Goal: Find specific page/section: Find specific page/section

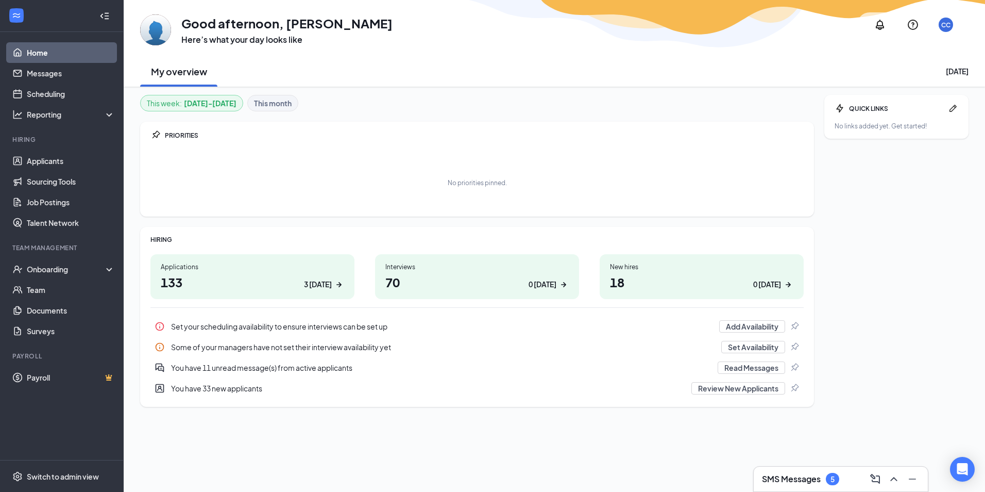
click at [793, 474] on h3 "SMS Messages" at bounding box center [791, 478] width 59 height 11
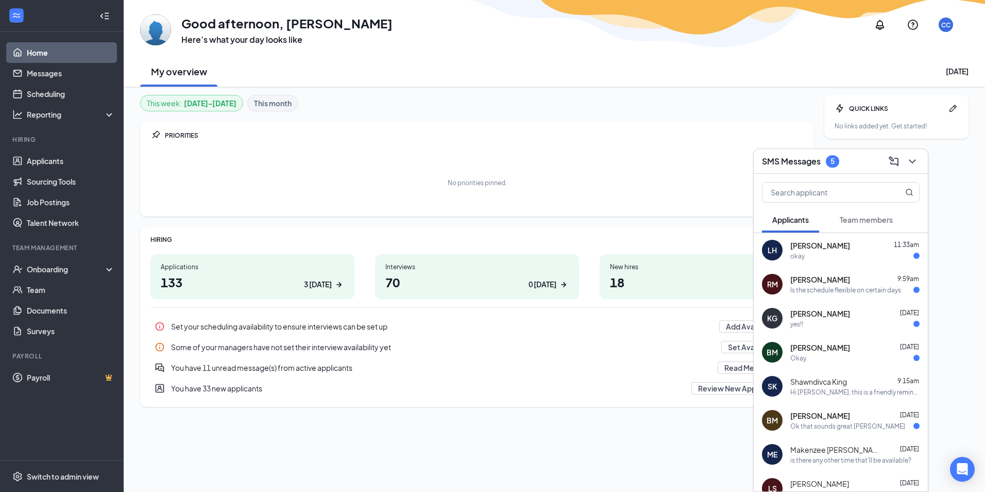
click at [870, 219] on span "Team members" at bounding box center [866, 219] width 53 height 9
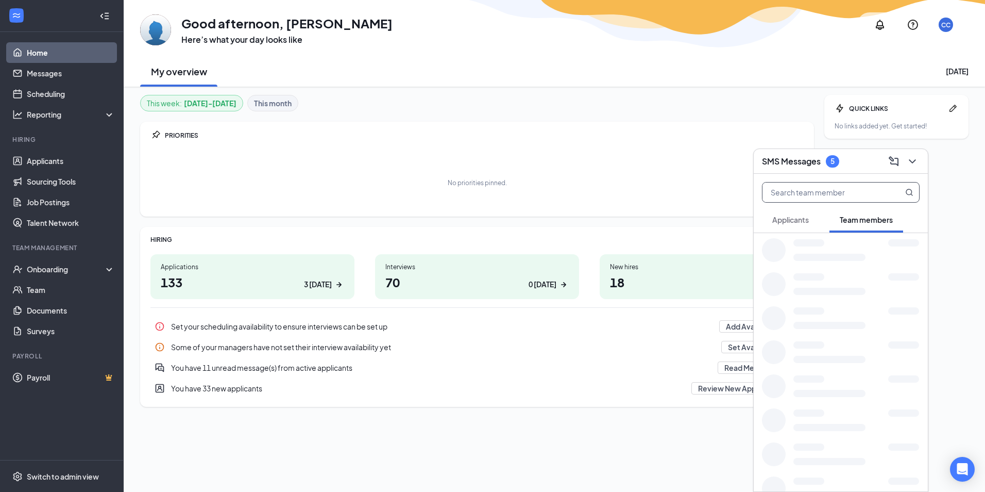
click at [813, 193] on input "text" at bounding box center [824, 192] width 122 height 20
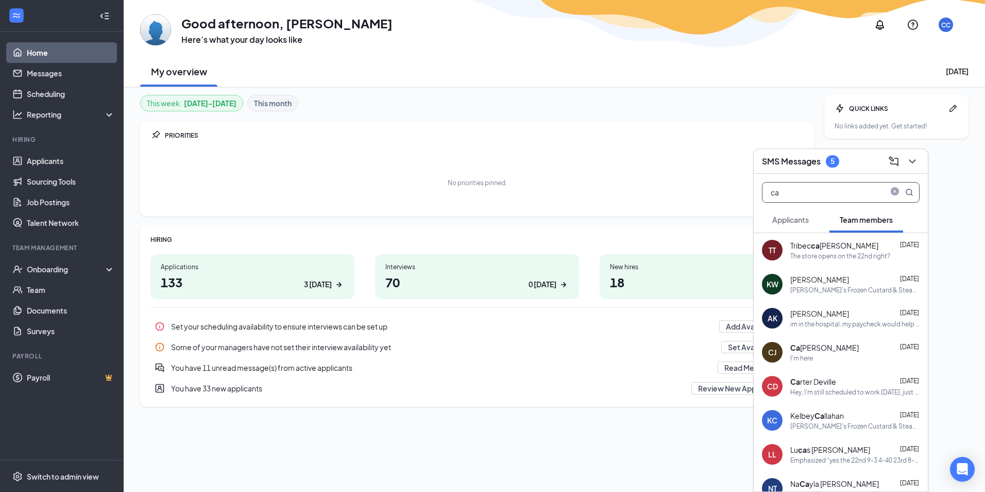
type input "c"
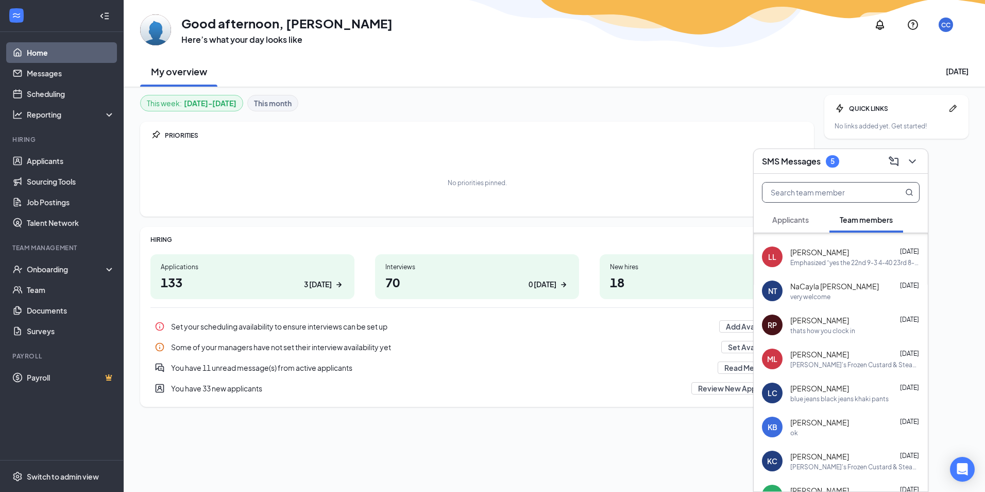
scroll to position [2883, 0]
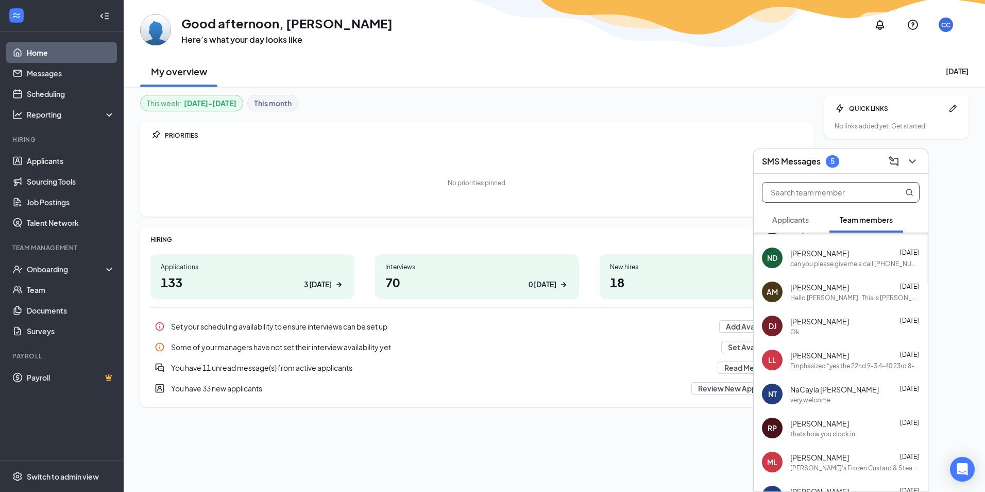
click at [777, 217] on span "Applicants" at bounding box center [791, 219] width 37 height 9
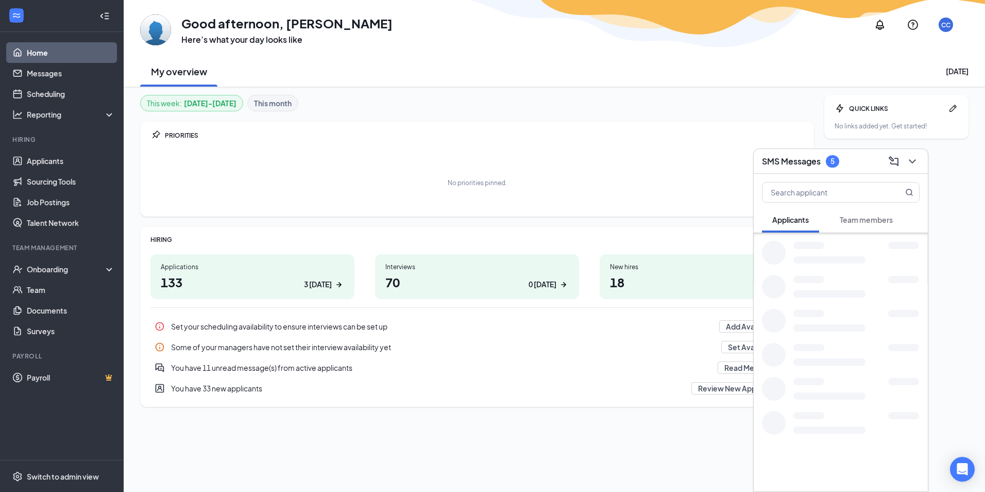
scroll to position [1494, 0]
drag, startPoint x: 815, startPoint y: 191, endPoint x: 828, endPoint y: 188, distance: 12.9
click at [820, 189] on input "text" at bounding box center [824, 192] width 122 height 20
type input "cam"
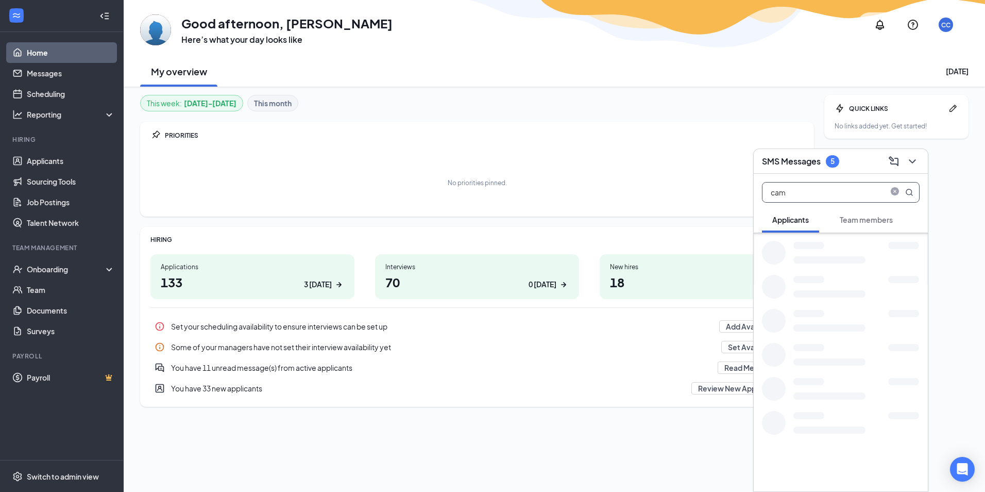
scroll to position [133, 0]
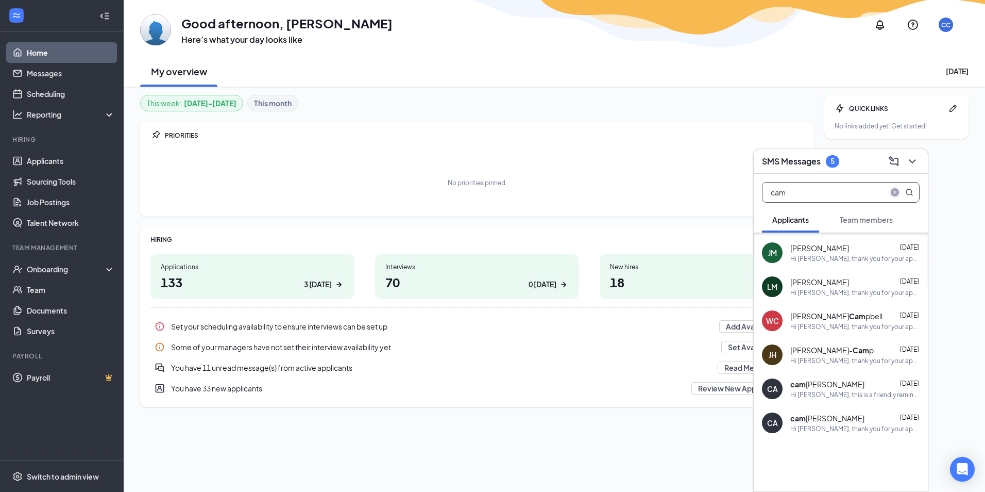
click at [895, 190] on icon "close-circle" at bounding box center [895, 192] width 8 height 8
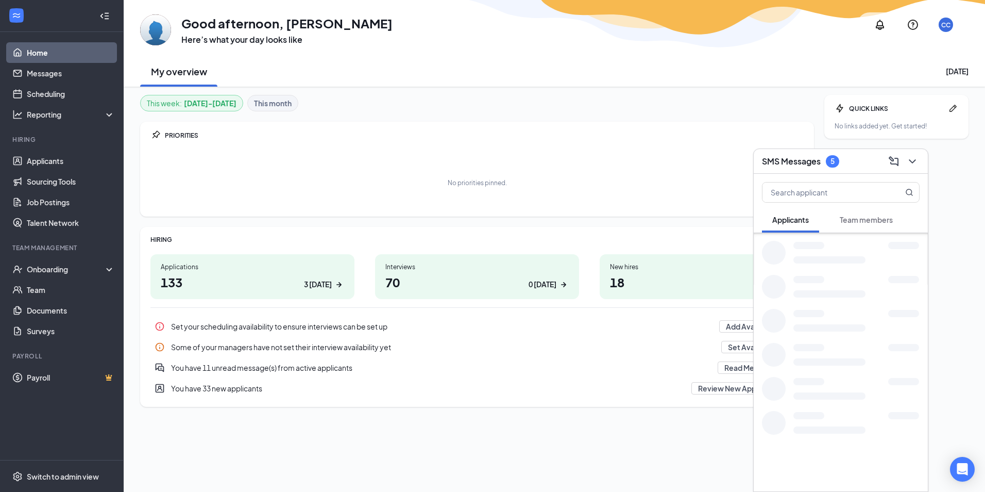
click at [871, 224] on span "Team members" at bounding box center [866, 219] width 53 height 9
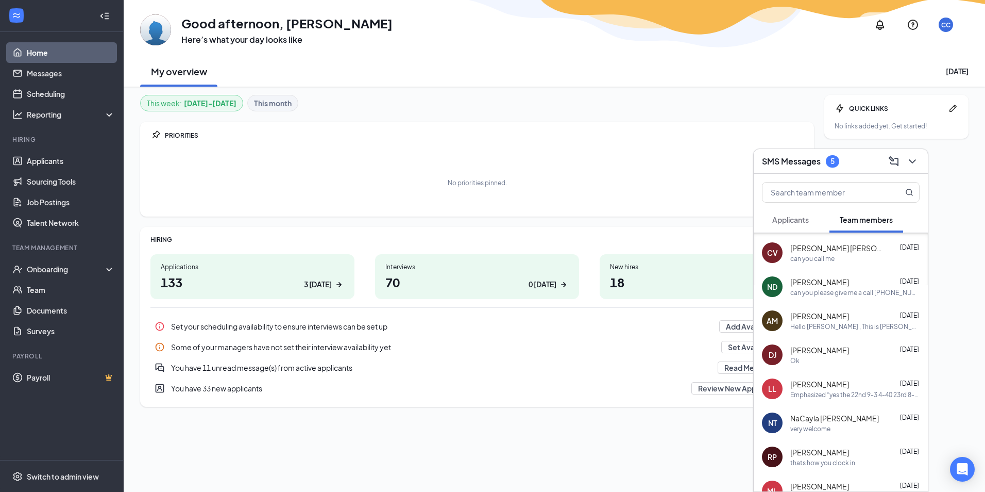
scroll to position [2883, 0]
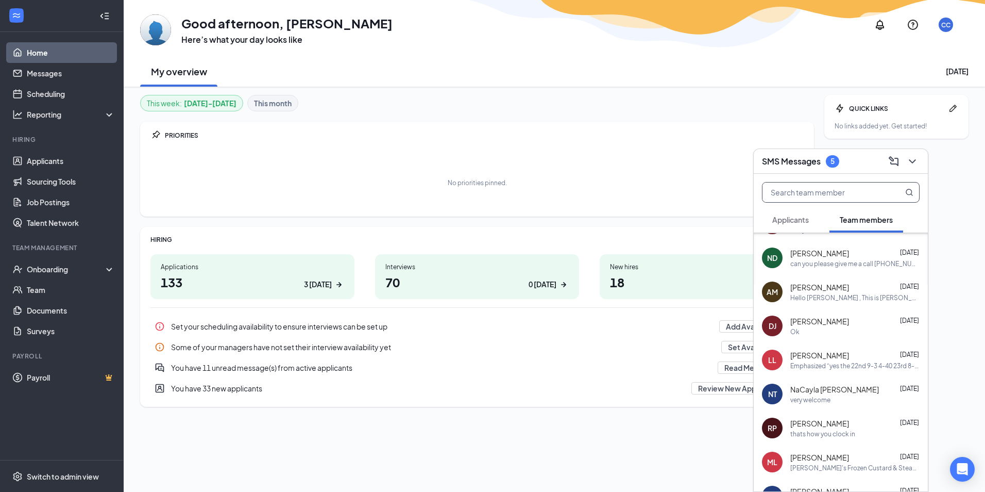
click at [797, 189] on input "text" at bounding box center [824, 192] width 122 height 20
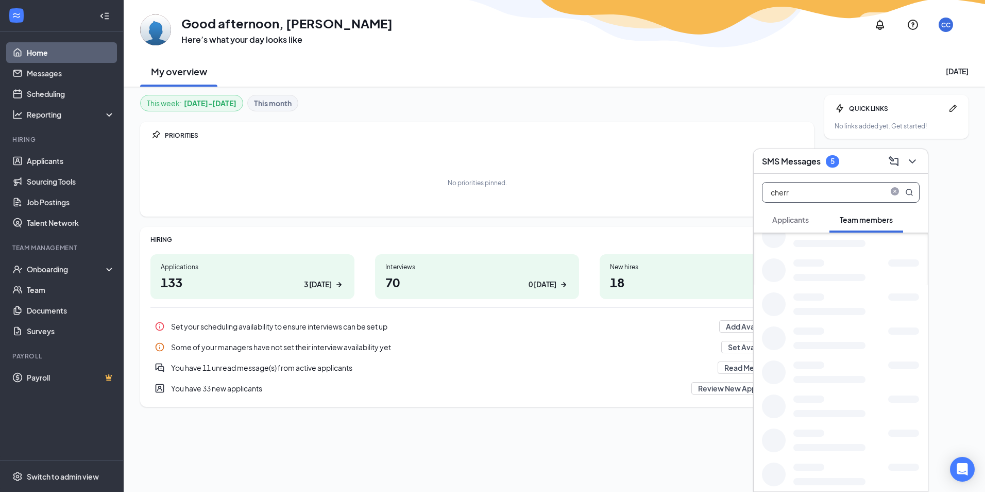
scroll to position [0, 0]
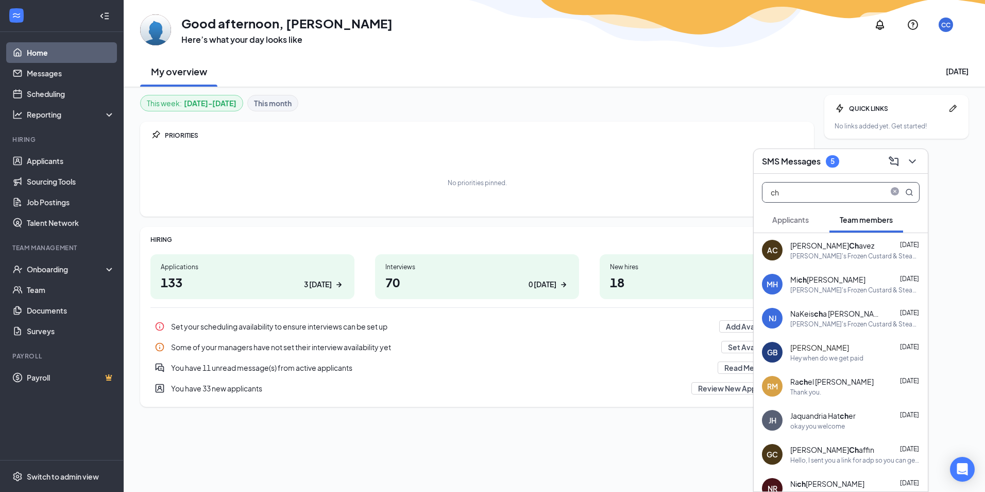
type input "c"
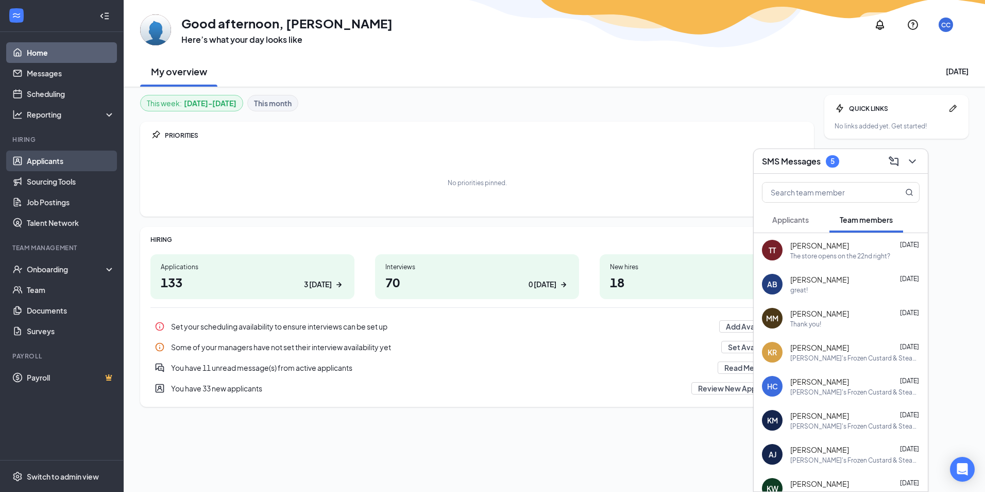
click at [37, 163] on link "Applicants" at bounding box center [71, 160] width 88 height 21
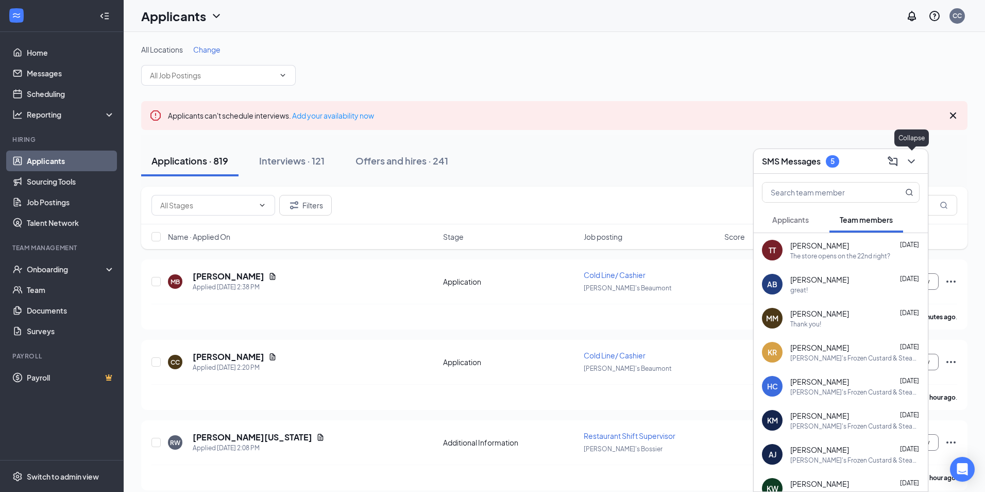
click at [912, 161] on button at bounding box center [911, 161] width 16 height 16
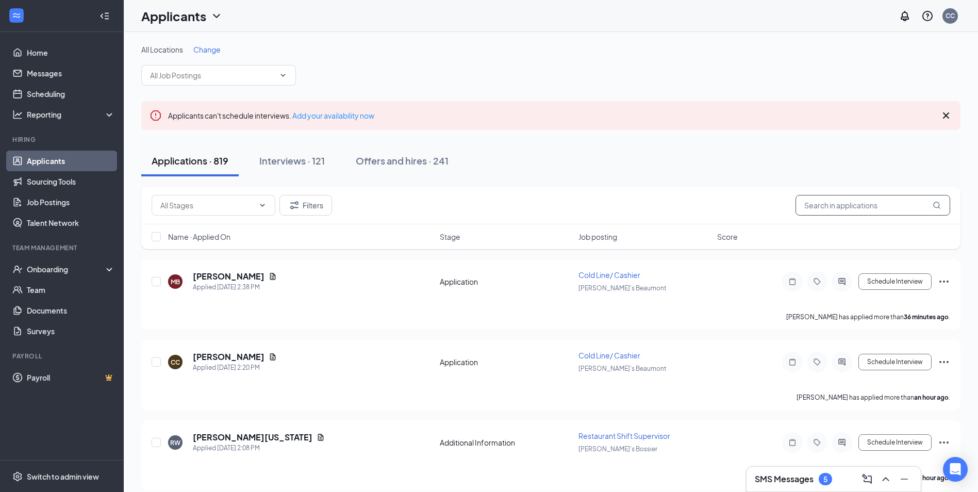
click at [818, 203] on input "text" at bounding box center [872, 205] width 155 height 21
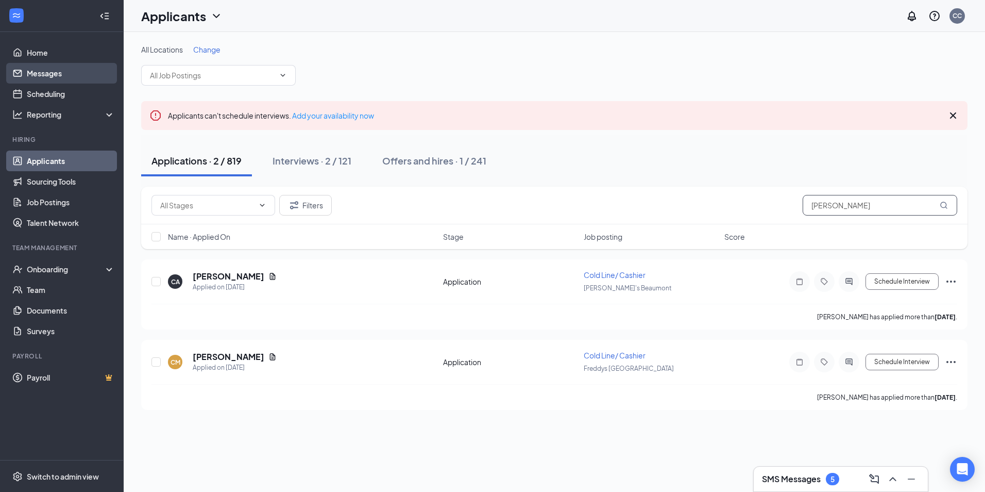
type input "[PERSON_NAME]"
click at [37, 76] on link "Messages" at bounding box center [71, 73] width 88 height 21
